Goal: Find specific page/section: Find specific page/section

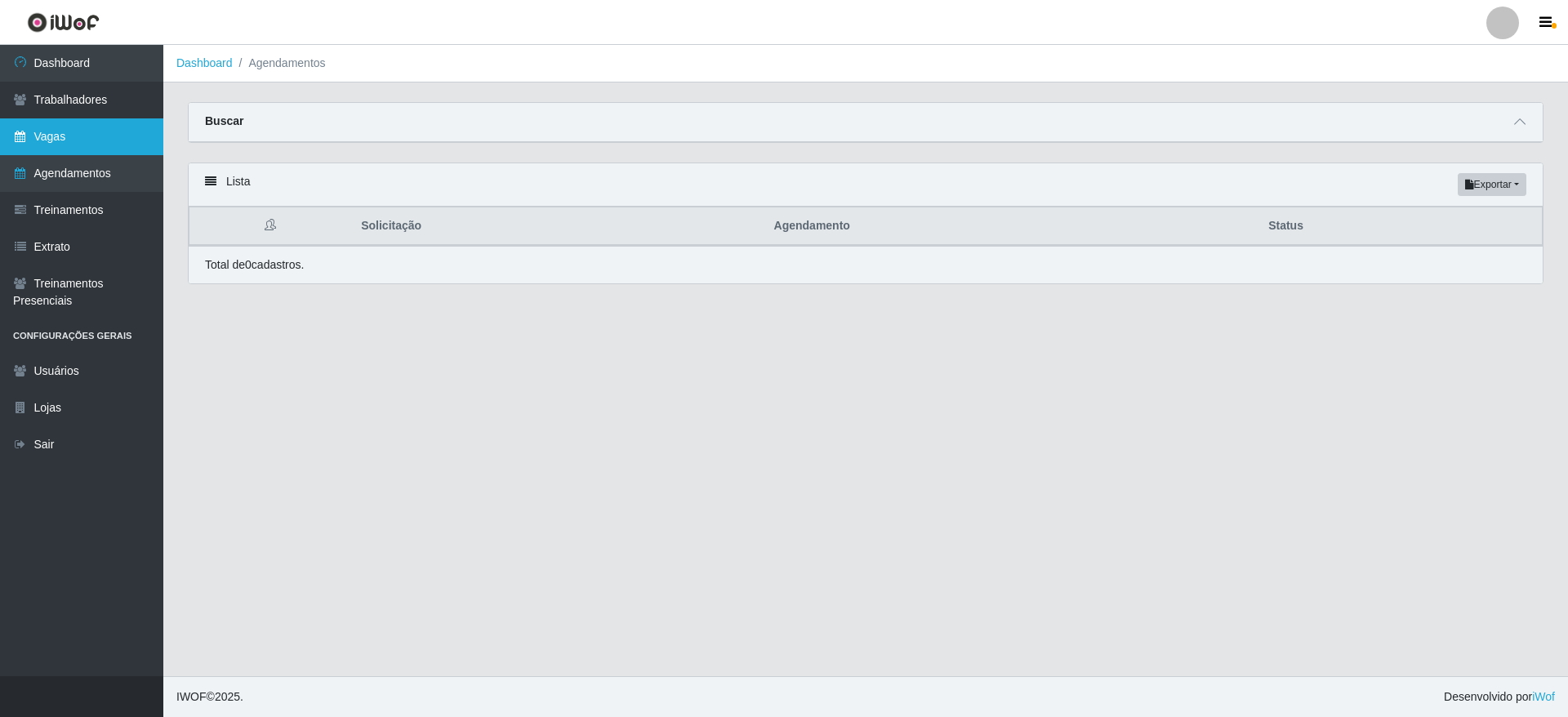
click at [84, 149] on link "Vagas" at bounding box center [81, 136] width 163 height 37
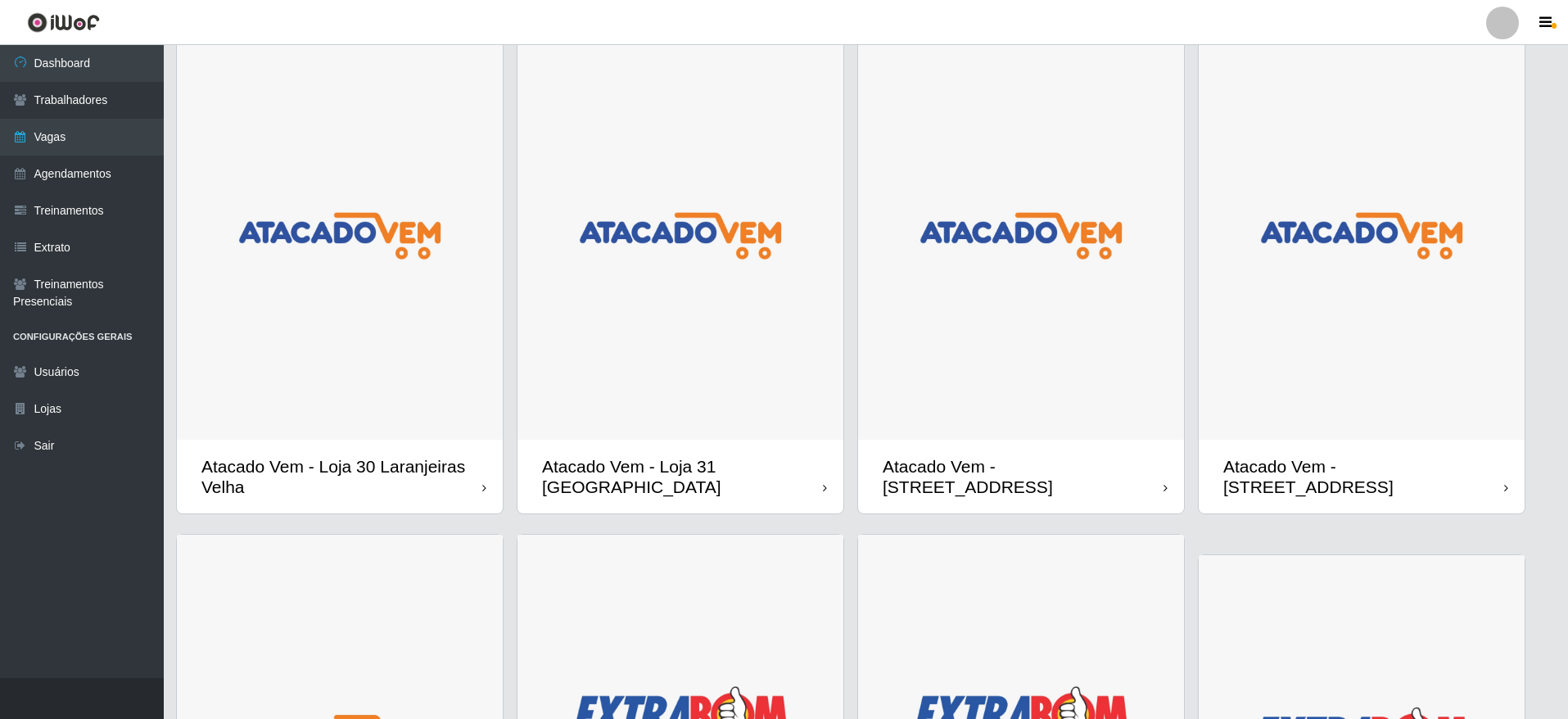
scroll to position [123, 0]
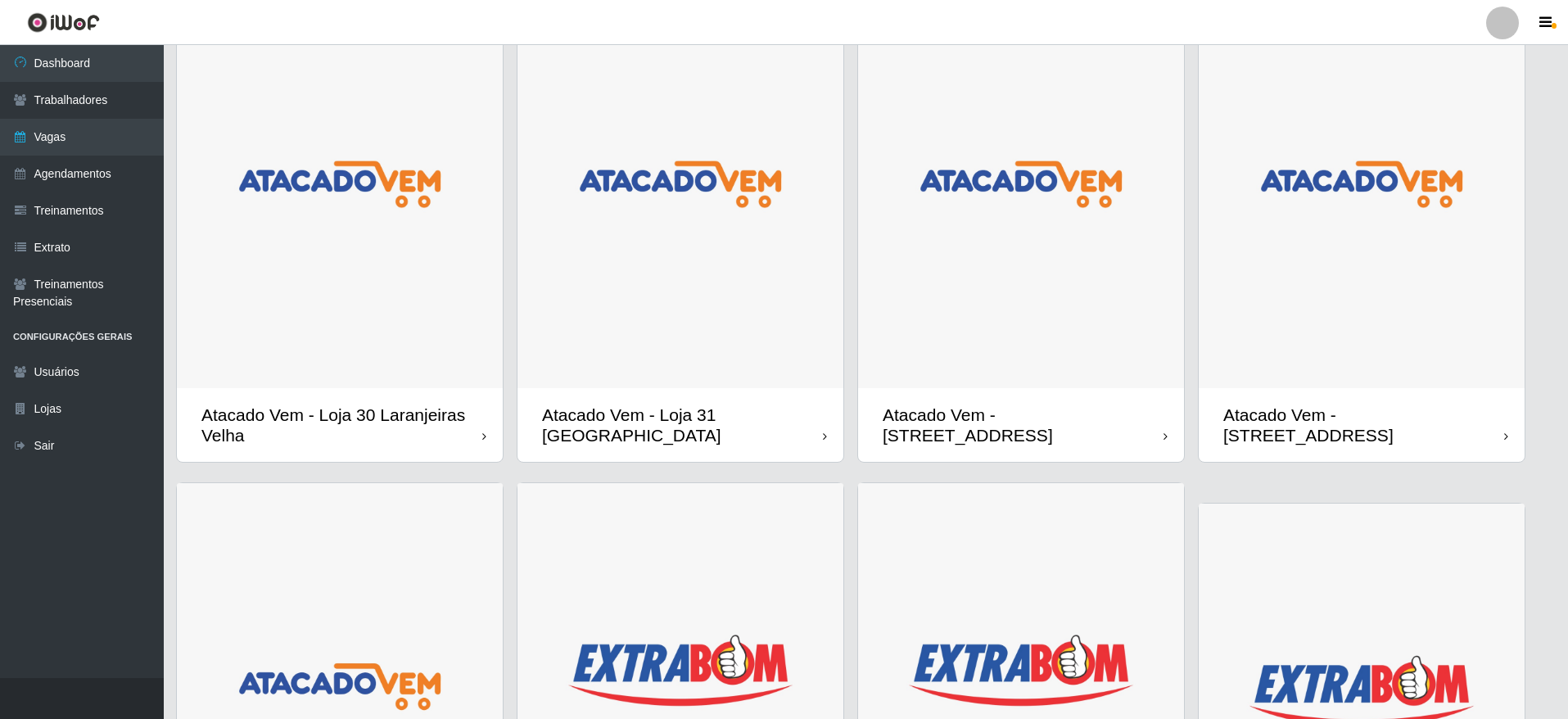
click at [606, 310] on img at bounding box center [680, 183] width 326 height 408
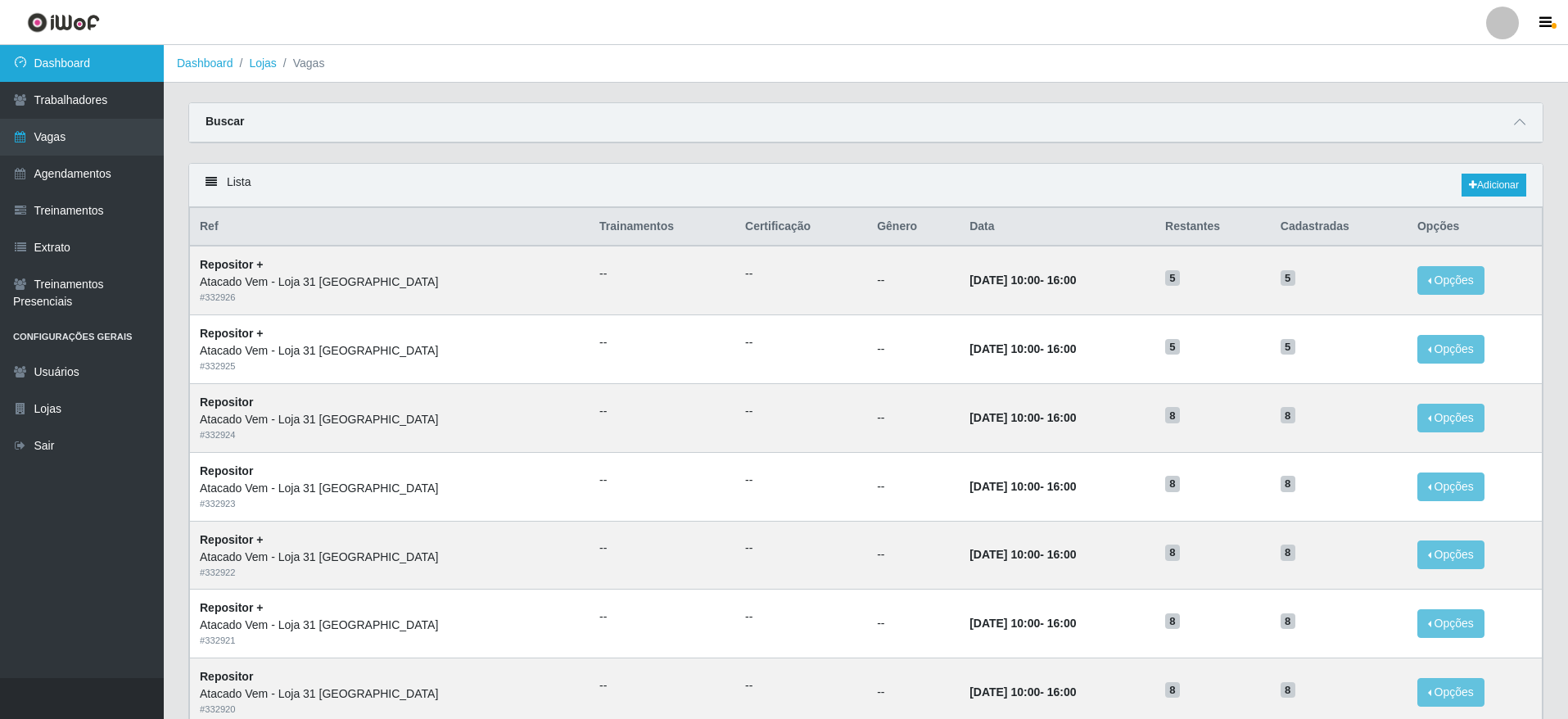
click at [83, 70] on link "Dashboard" at bounding box center [81, 63] width 164 height 37
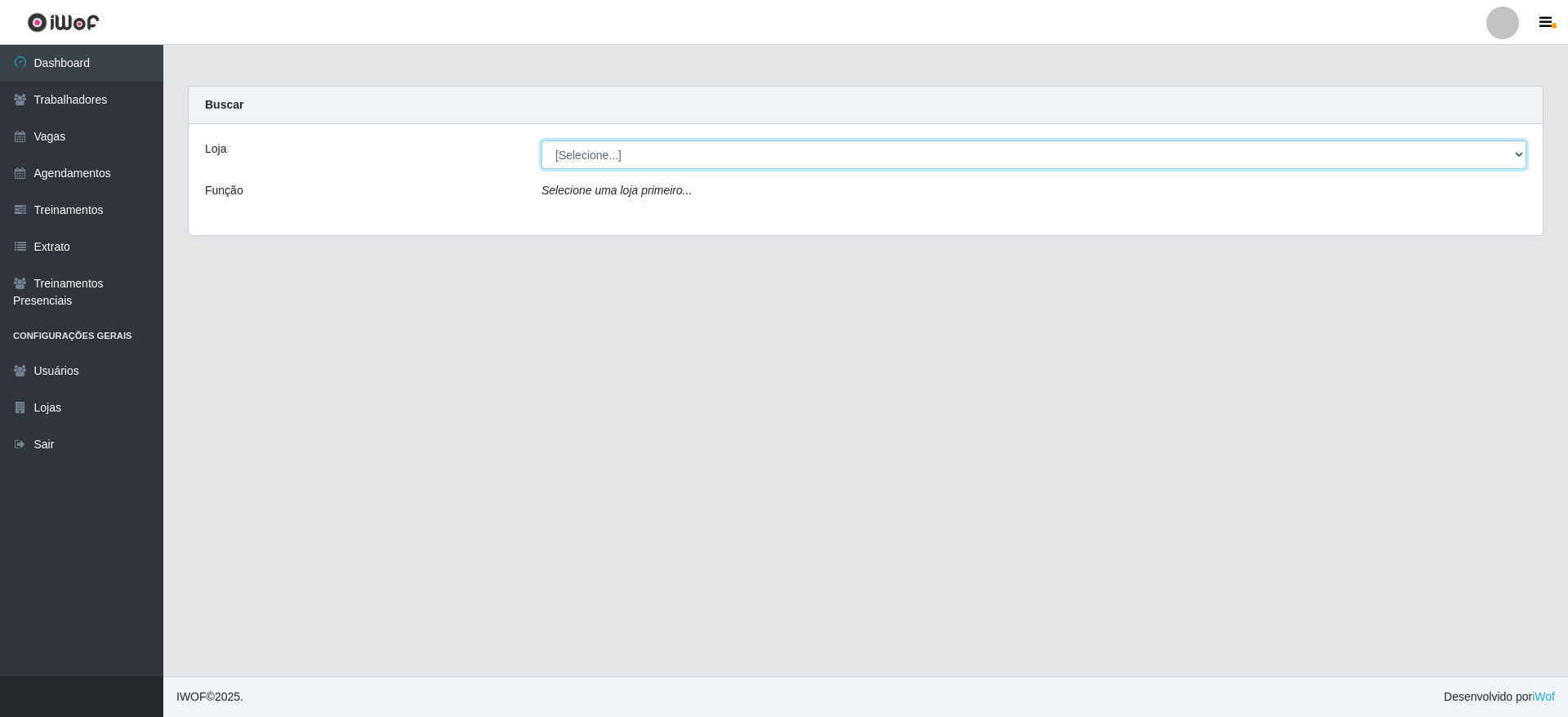
click at [793, 166] on select "[Selecione...] Atacado Vem - [GEOGRAPHIC_DATA] 30 Laranjeiras Velha Atacado Vem…" at bounding box center [1033, 154] width 985 height 28
click at [541, 141] on select "[Selecione...] Atacado Vem - [GEOGRAPHIC_DATA] 30 Laranjeiras Velha Atacado Vem…" at bounding box center [1033, 154] width 985 height 28
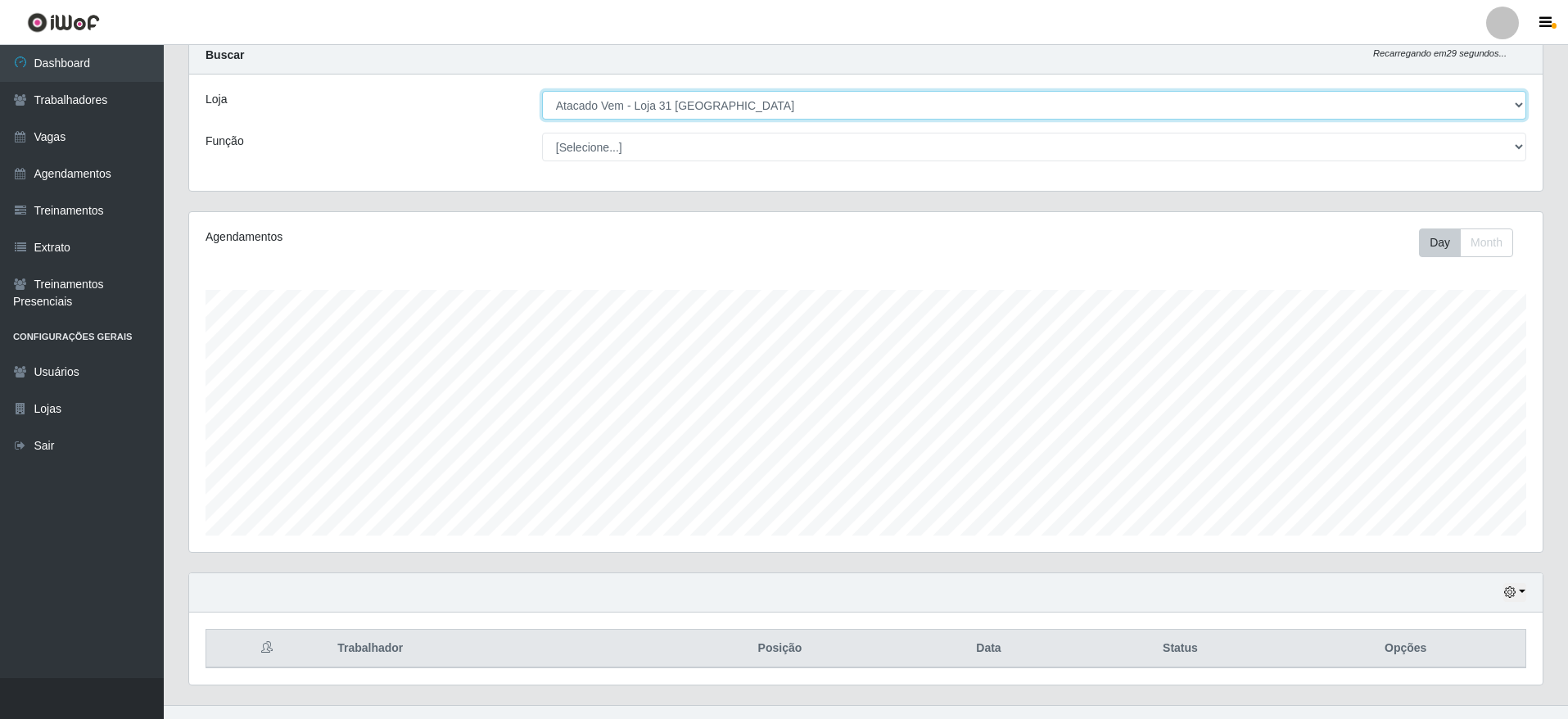
scroll to position [77, 0]
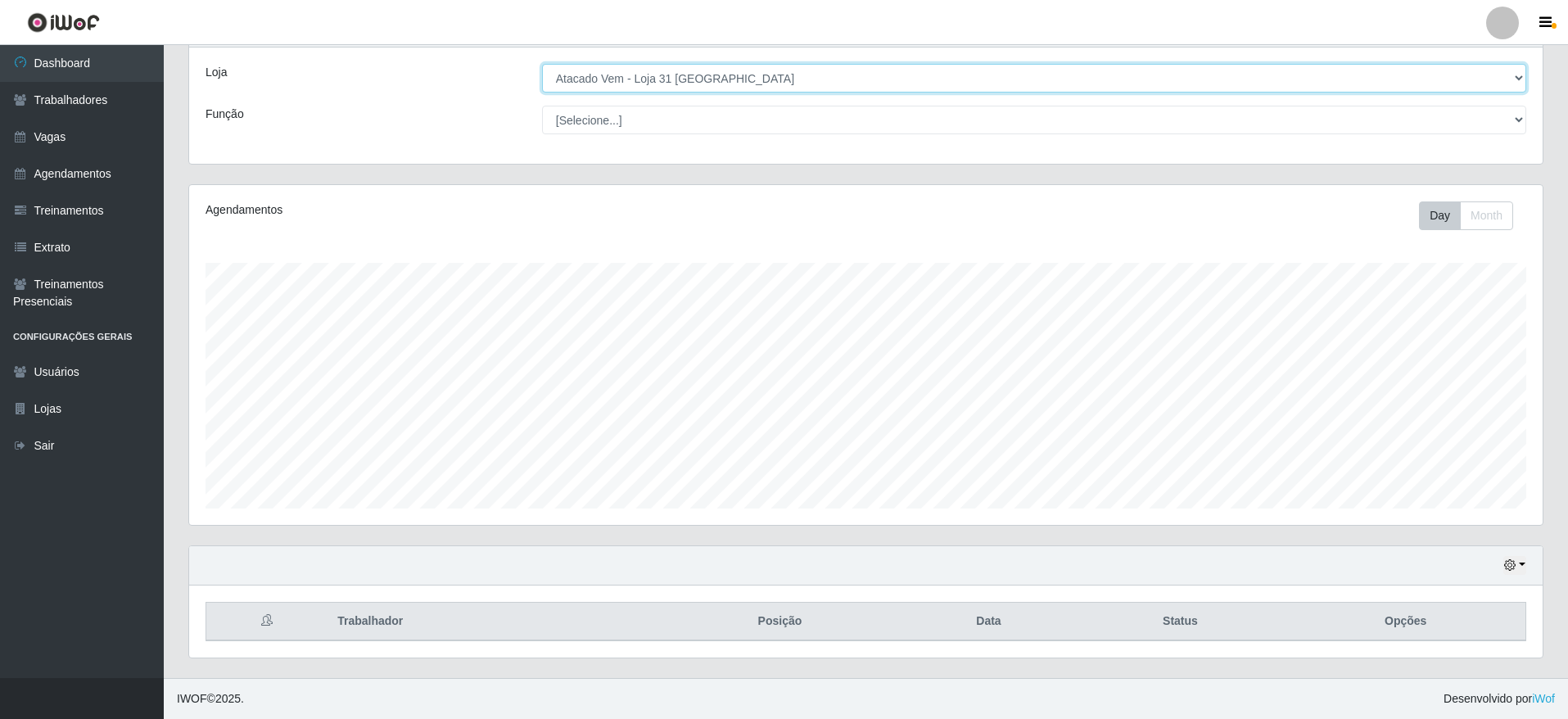
click at [687, 74] on select "[Selecione...] Atacado Vem - [GEOGRAPHIC_DATA] 30 Laranjeiras Velha Atacado Vem…" at bounding box center [1035, 78] width 985 height 29
click at [543, 69] on select "[Selecione...] Atacado Vem - [GEOGRAPHIC_DATA] 30 Laranjeiras Velha Atacado Vem…" at bounding box center [1035, 78] width 985 height 29
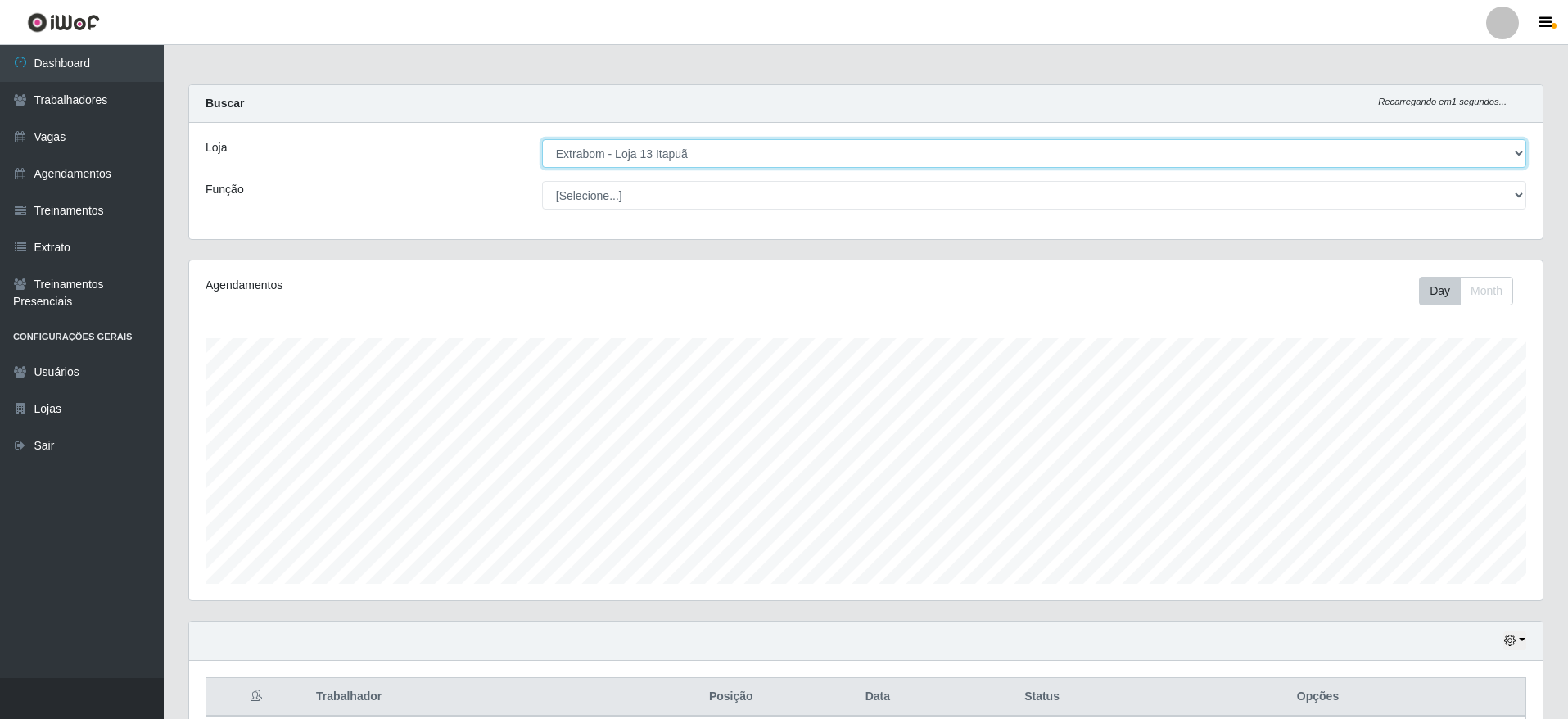
scroll to position [0, 0]
click at [678, 151] on select "[Selecione...] Atacado Vem - [GEOGRAPHIC_DATA] 30 Laranjeiras Velha Atacado Vem…" at bounding box center [1035, 155] width 985 height 29
click at [543, 141] on select "[Selecione...] Atacado Vem - [GEOGRAPHIC_DATA] 30 Laranjeiras Velha Atacado Vem…" at bounding box center [1035, 155] width 985 height 29
click at [764, 164] on select "[Selecione...] Atacado Vem - [GEOGRAPHIC_DATA] 30 Laranjeiras Velha Atacado Vem…" at bounding box center [1035, 155] width 985 height 29
click at [543, 141] on select "[Selecione...] Atacado Vem - [GEOGRAPHIC_DATA] 30 Laranjeiras Velha Atacado Vem…" at bounding box center [1035, 155] width 985 height 29
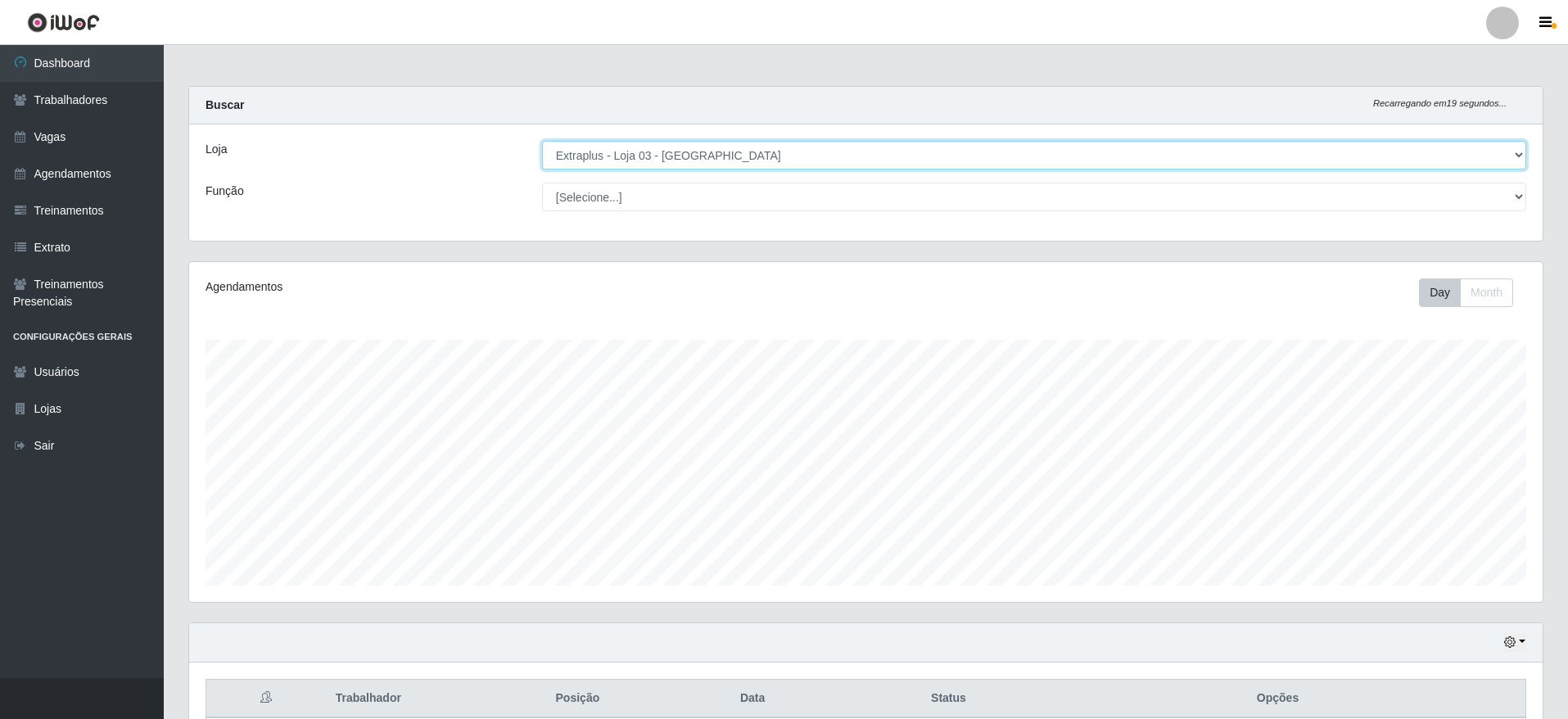
click at [748, 161] on select "[Selecione...] Atacado Vem - [GEOGRAPHIC_DATA] 30 Laranjeiras Velha Atacado Vem…" at bounding box center [1035, 155] width 985 height 29
click at [543, 141] on select "[Selecione...] Atacado Vem - [GEOGRAPHIC_DATA] 30 Laranjeiras Velha Atacado Vem…" at bounding box center [1035, 155] width 985 height 29
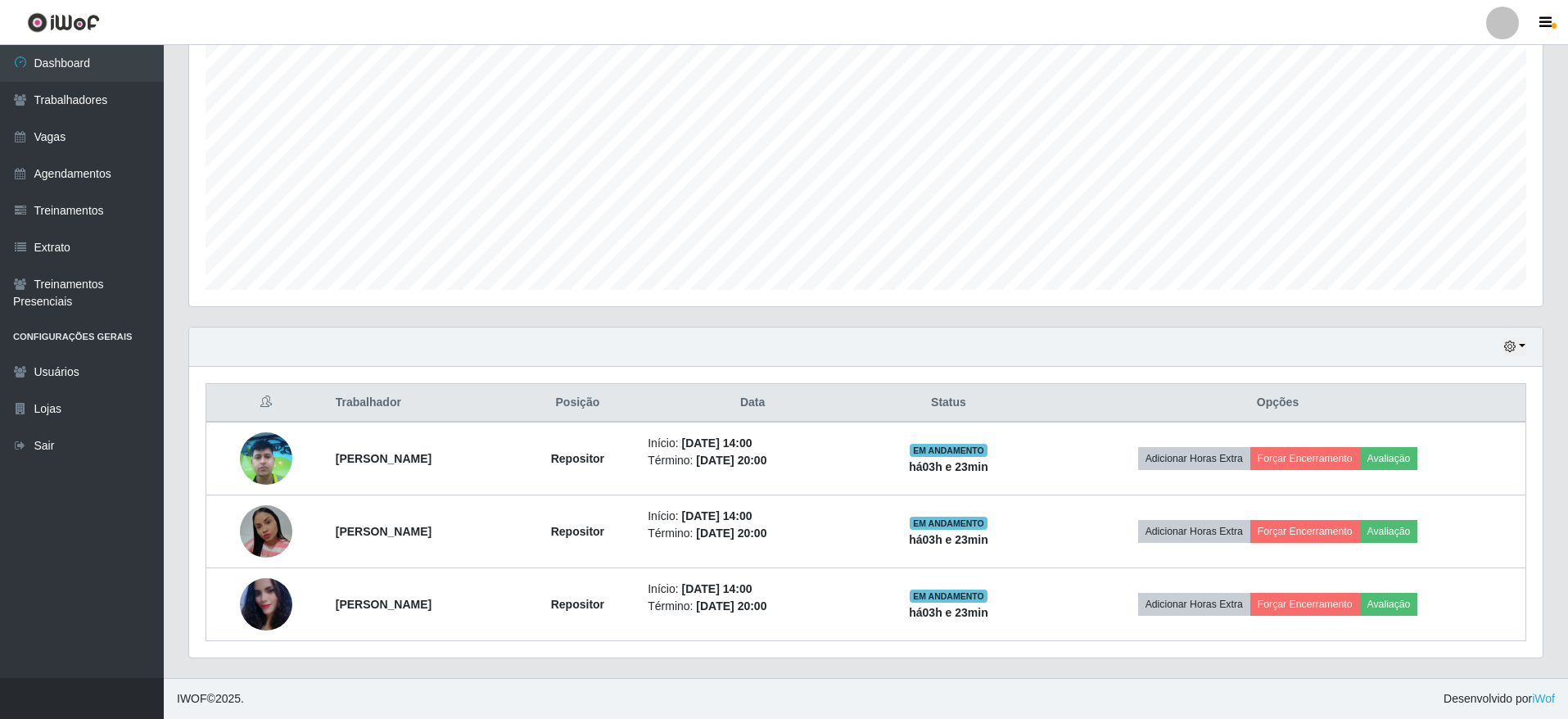
scroll to position [50, 0]
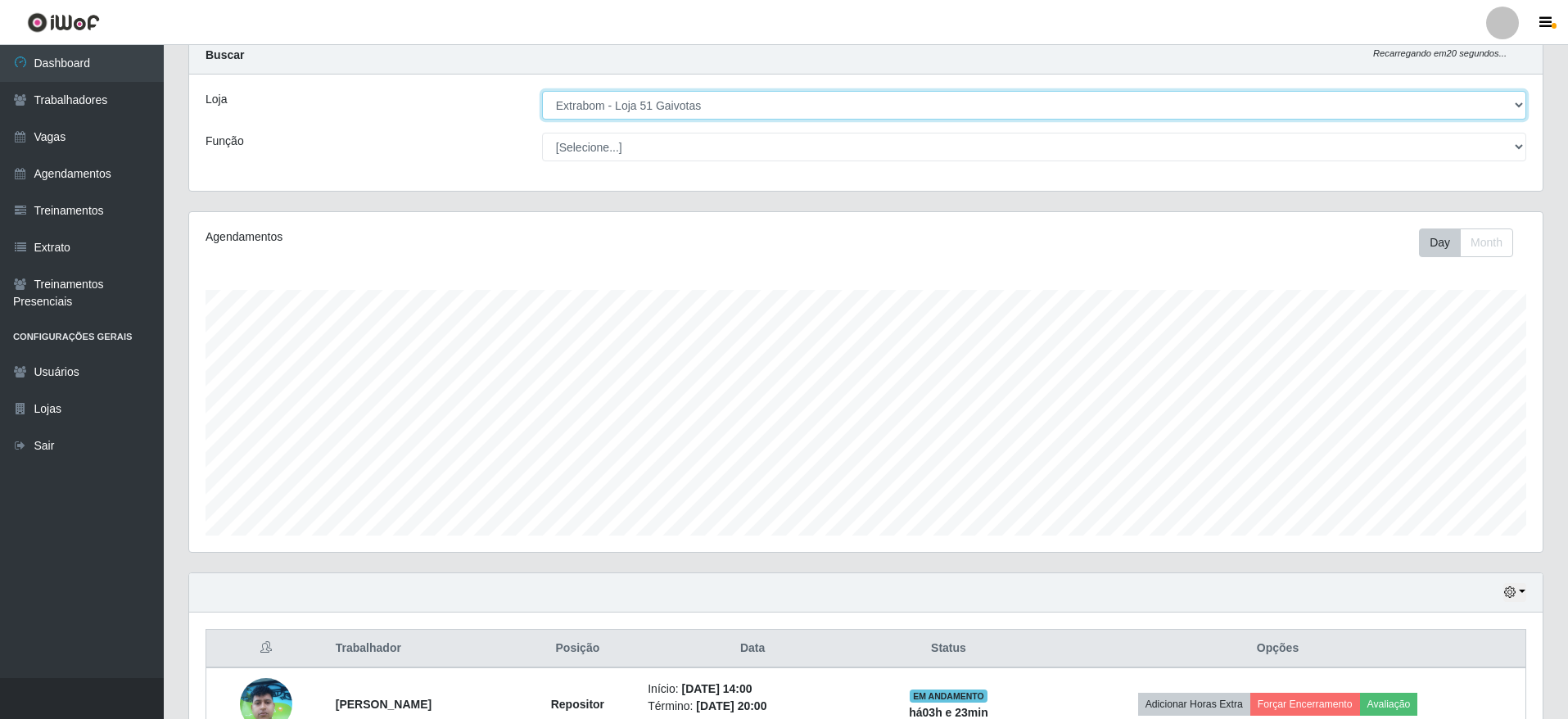
click at [630, 100] on select "[Selecione...] Atacado Vem - [GEOGRAPHIC_DATA] 30 Laranjeiras Velha Atacado Vem…" at bounding box center [1035, 105] width 985 height 29
click at [543, 91] on select "[Selecione...] Atacado Vem - [GEOGRAPHIC_DATA] 30 Laranjeiras Velha Atacado Vem…" at bounding box center [1035, 105] width 985 height 29
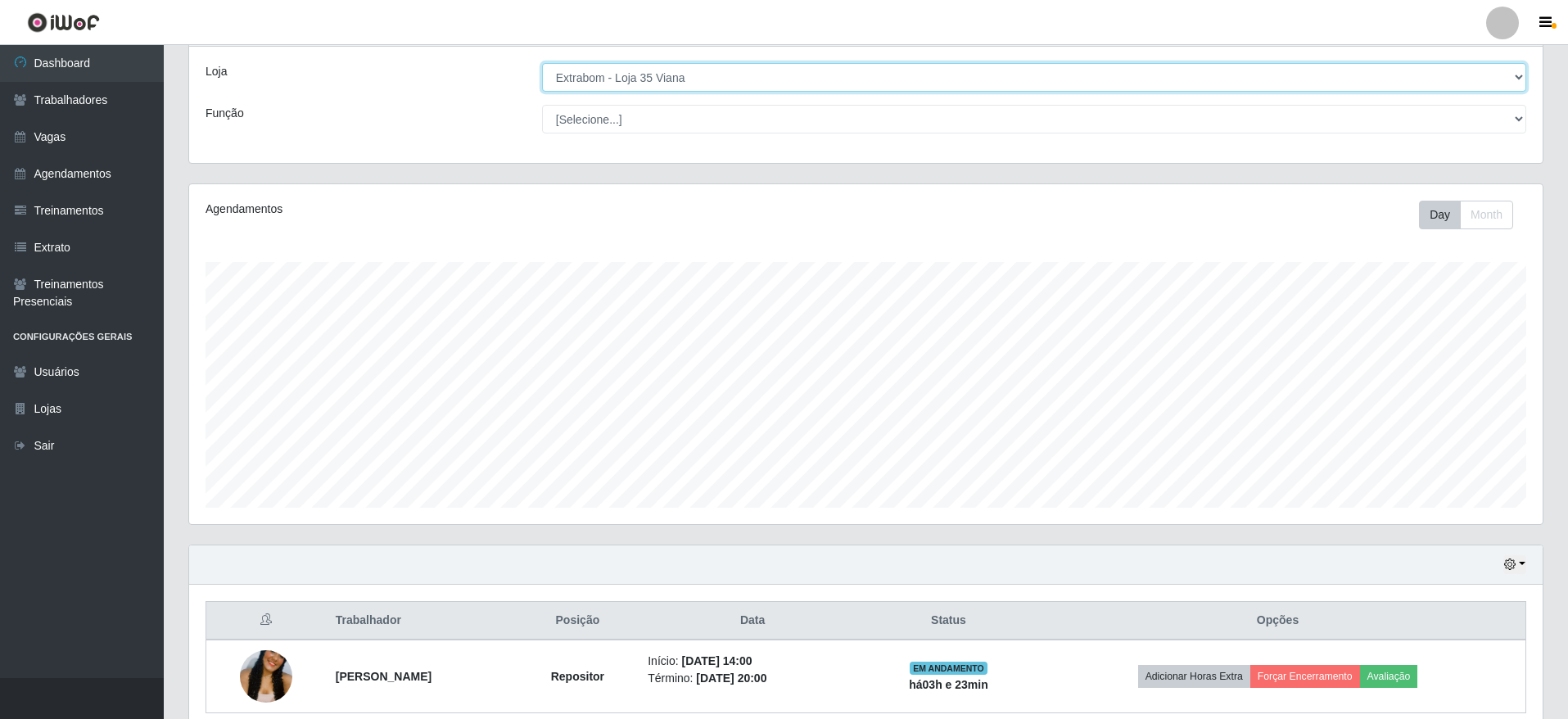
scroll to position [0, 0]
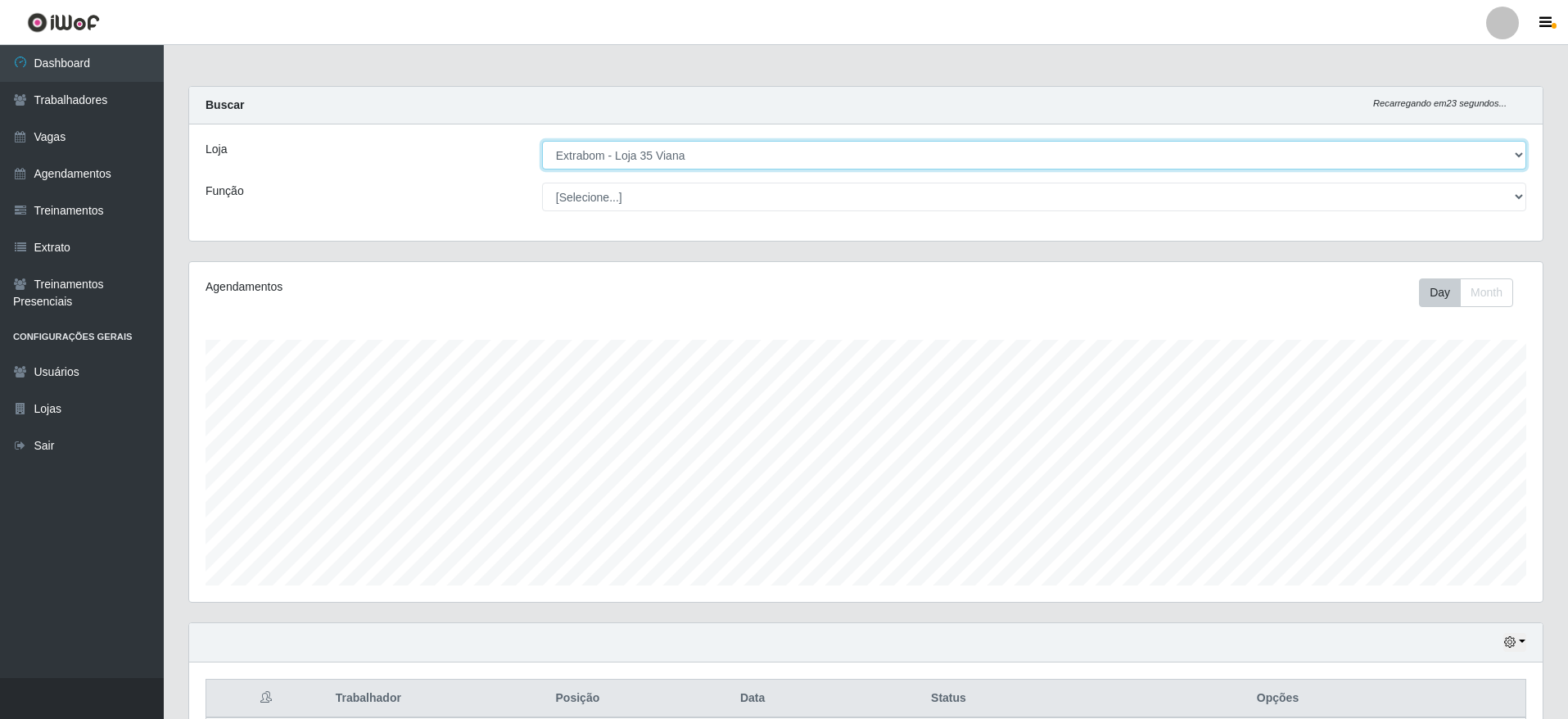
click at [751, 155] on select "[Selecione...] Atacado Vem - [GEOGRAPHIC_DATA] 30 Laranjeiras Velha Atacado Vem…" at bounding box center [1035, 155] width 985 height 29
click at [543, 141] on select "[Selecione...] Atacado Vem - [GEOGRAPHIC_DATA] 30 Laranjeiras Velha Atacado Vem…" at bounding box center [1035, 155] width 985 height 29
drag, startPoint x: 646, startPoint y: 151, endPoint x: 646, endPoint y: 164, distance: 13.0
click at [646, 151] on select "[Selecione...] Atacado Vem - [GEOGRAPHIC_DATA] 30 Laranjeiras Velha Atacado Vem…" at bounding box center [1035, 155] width 985 height 29
click at [543, 141] on select "[Selecione...] Atacado Vem - [GEOGRAPHIC_DATA] 30 Laranjeiras Velha Atacado Vem…" at bounding box center [1035, 155] width 985 height 29
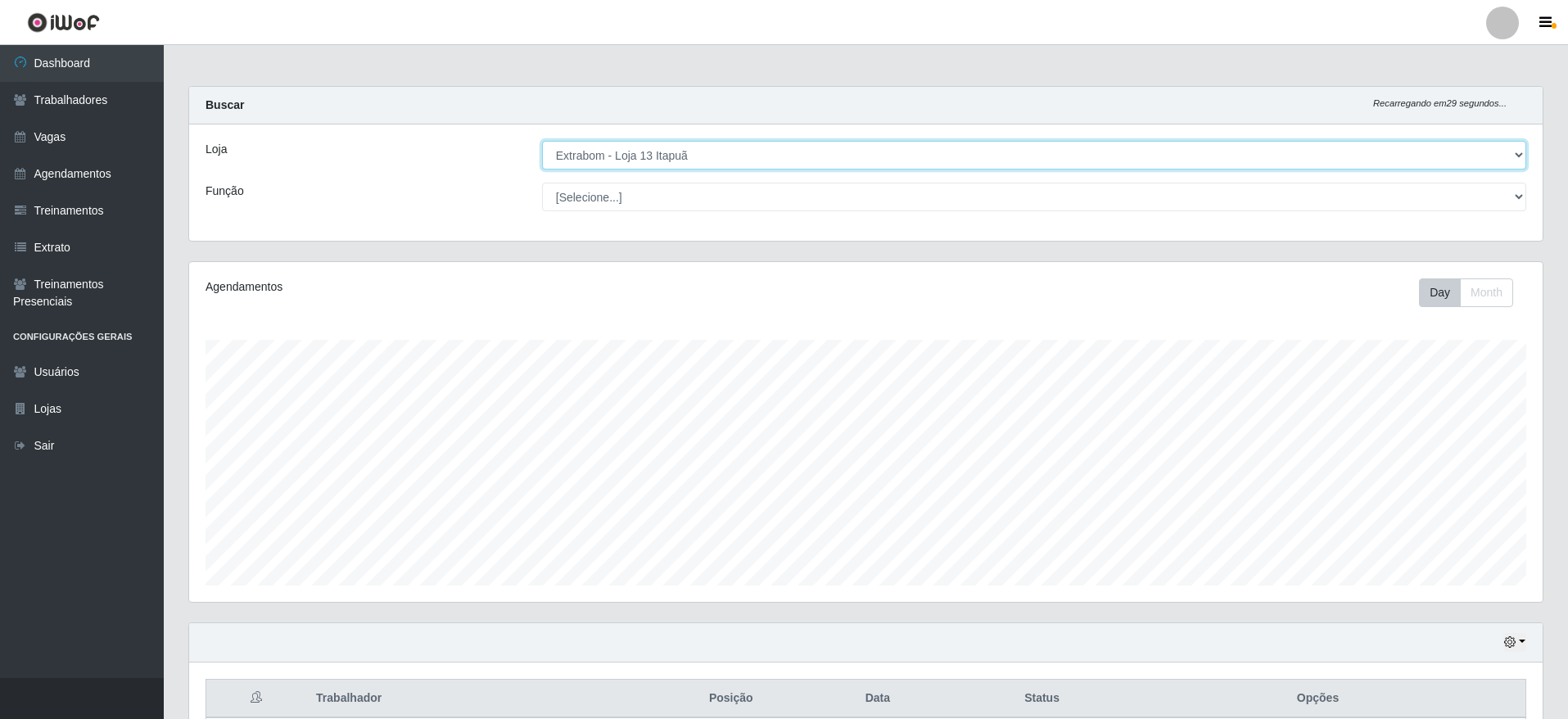
drag, startPoint x: 704, startPoint y: 148, endPoint x: 705, endPoint y: 158, distance: 10.0
click at [704, 148] on select "[Selecione...] Atacado Vem - [GEOGRAPHIC_DATA] 30 Laranjeiras Velha Atacado Vem…" at bounding box center [1035, 155] width 985 height 29
click at [543, 141] on select "[Selecione...] Atacado Vem - [GEOGRAPHIC_DATA] 30 Laranjeiras Velha Atacado Vem…" at bounding box center [1035, 155] width 985 height 29
click at [711, 151] on select "[Selecione...] Atacado Vem - [GEOGRAPHIC_DATA] 30 Laranjeiras Velha Atacado Vem…" at bounding box center [1035, 155] width 985 height 29
click at [543, 141] on select "[Selecione...] Atacado Vem - [GEOGRAPHIC_DATA] 30 Laranjeiras Velha Atacado Vem…" at bounding box center [1035, 155] width 985 height 29
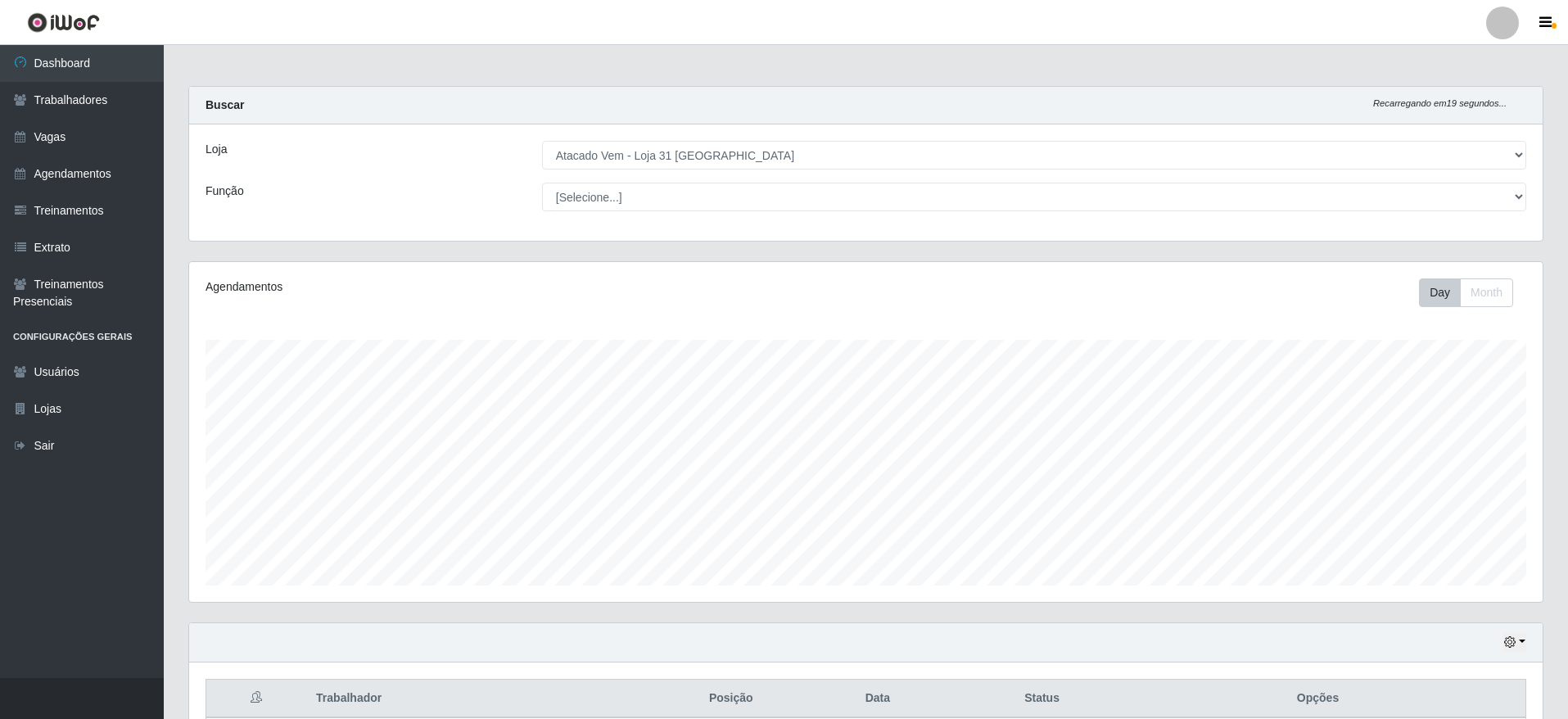
click at [835, 125] on div "Loja [Selecione...] Atacado Vem - [GEOGRAPHIC_DATA] 30 Laranjeiras Velha Atacad…" at bounding box center [866, 183] width 1353 height 116
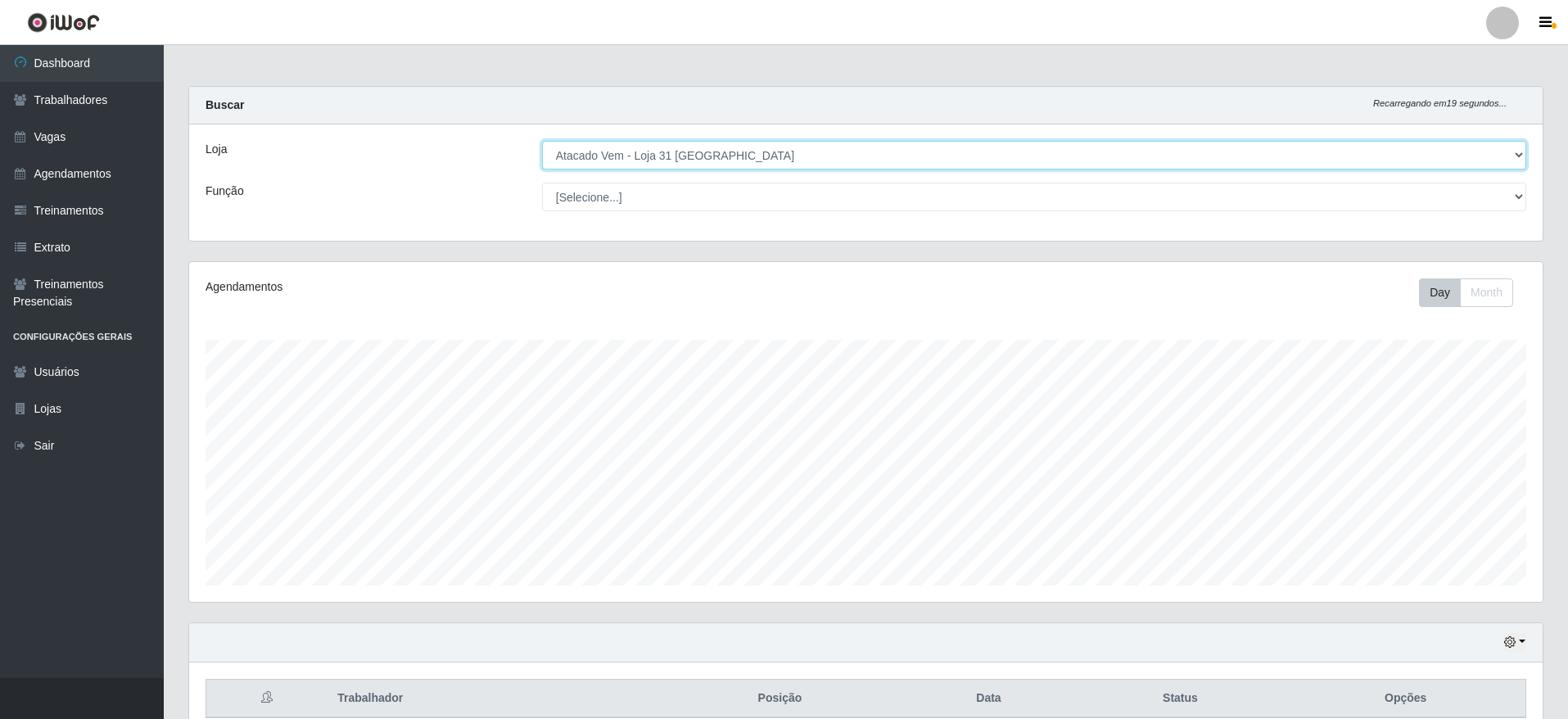
drag, startPoint x: 687, startPoint y: 143, endPoint x: 688, endPoint y: 157, distance: 14.0
click at [688, 144] on select "[Selecione...] Atacado Vem - [GEOGRAPHIC_DATA] 30 Laranjeiras Velha Atacado Vem…" at bounding box center [1035, 155] width 985 height 29
select select "436"
click at [543, 141] on select "[Selecione...] Atacado Vem - [GEOGRAPHIC_DATA] 30 Laranjeiras Velha Atacado Vem…" at bounding box center [1035, 155] width 985 height 29
click at [652, 150] on select "[Selecione...] Atacado Vem - [GEOGRAPHIC_DATA] 30 Laranjeiras Velha Atacado Vem…" at bounding box center [1035, 155] width 985 height 29
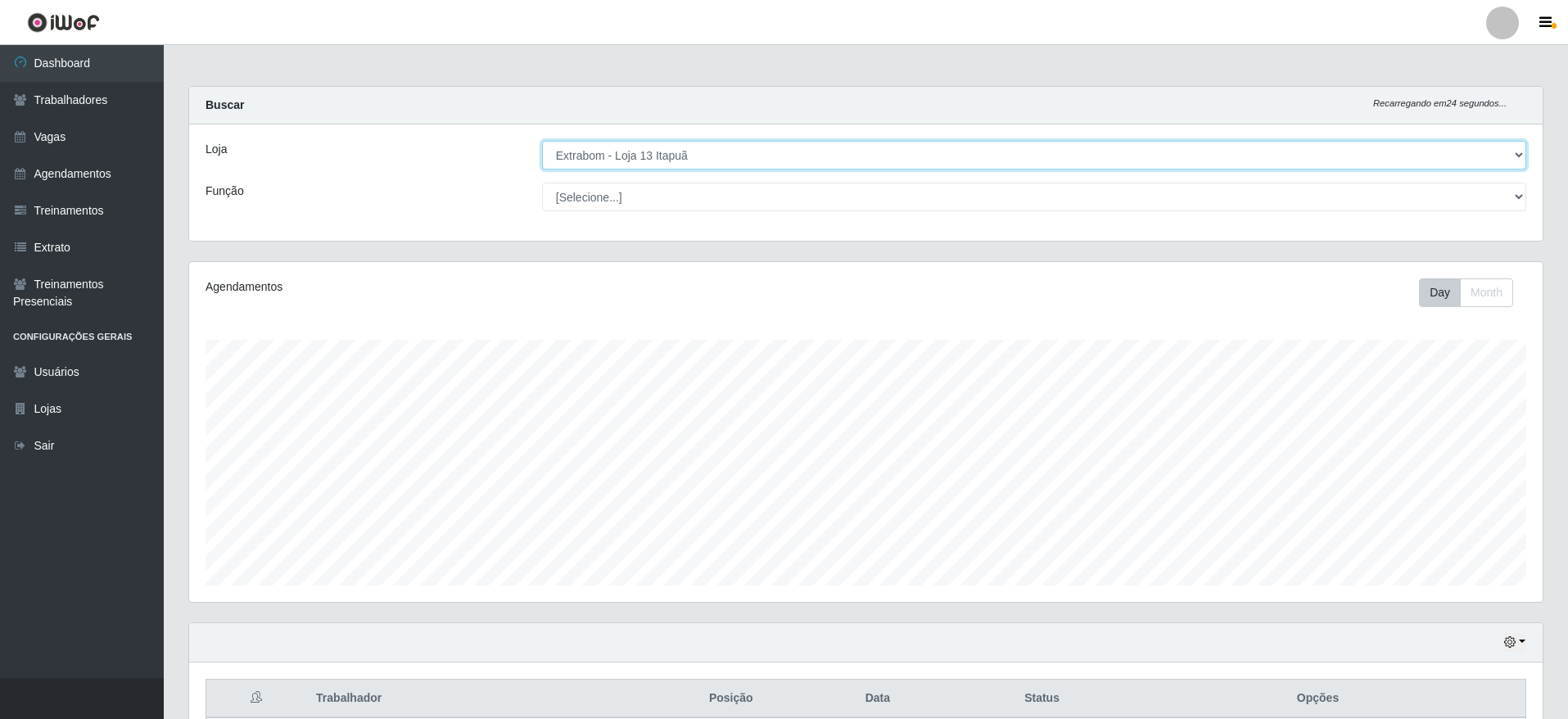
click at [575, 154] on select "[Selecione...] Atacado Vem - [GEOGRAPHIC_DATA] 30 Laranjeiras Velha Atacado Vem…" at bounding box center [1035, 155] width 985 height 29
click at [775, 151] on select "[Selecione...] Atacado Vem - [GEOGRAPHIC_DATA] 30 Laranjeiras Velha Atacado Vem…" at bounding box center [1035, 155] width 985 height 29
click at [543, 141] on select "[Selecione...] Atacado Vem - [GEOGRAPHIC_DATA] 30 Laranjeiras Velha Atacado Vem…" at bounding box center [1035, 155] width 985 height 29
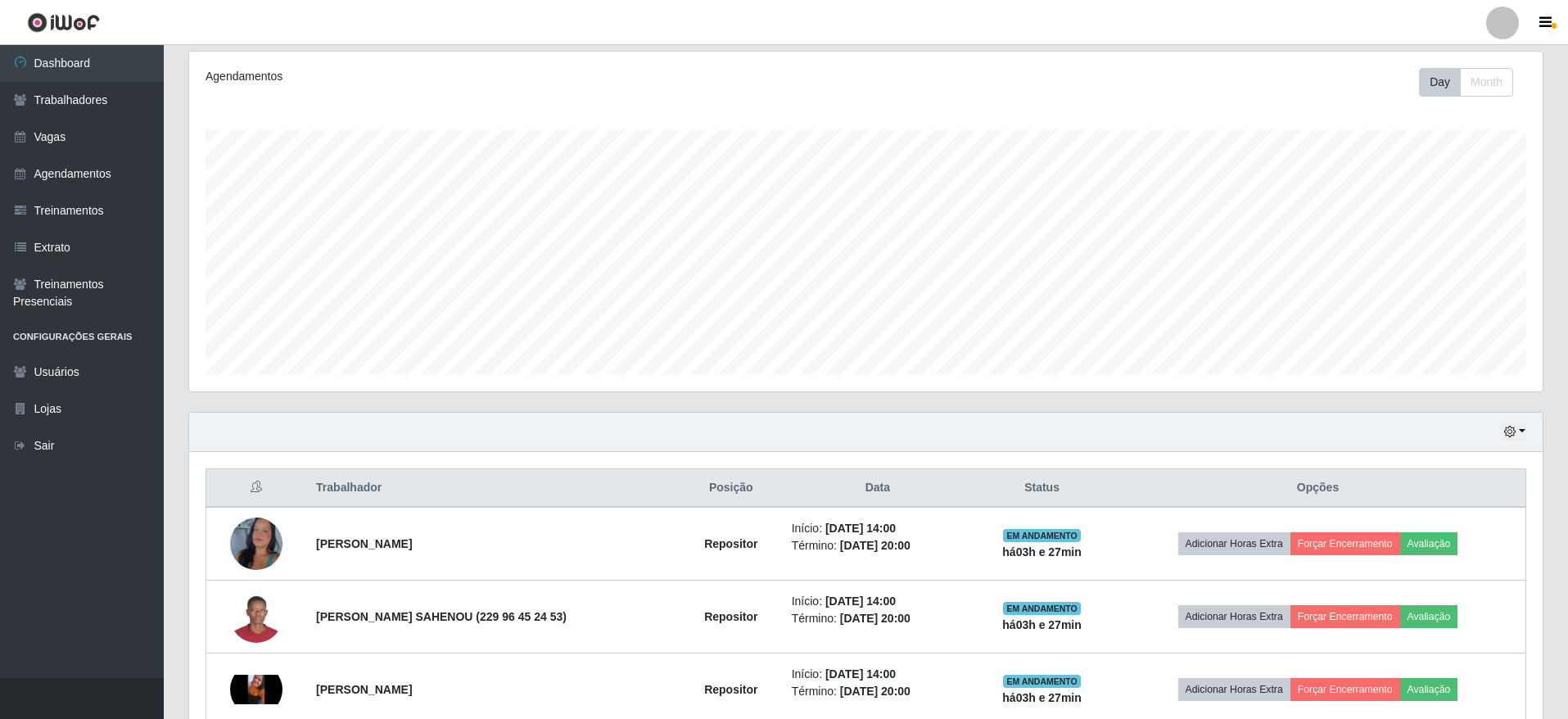
scroll to position [73, 0]
